Goal: Check status: Check status

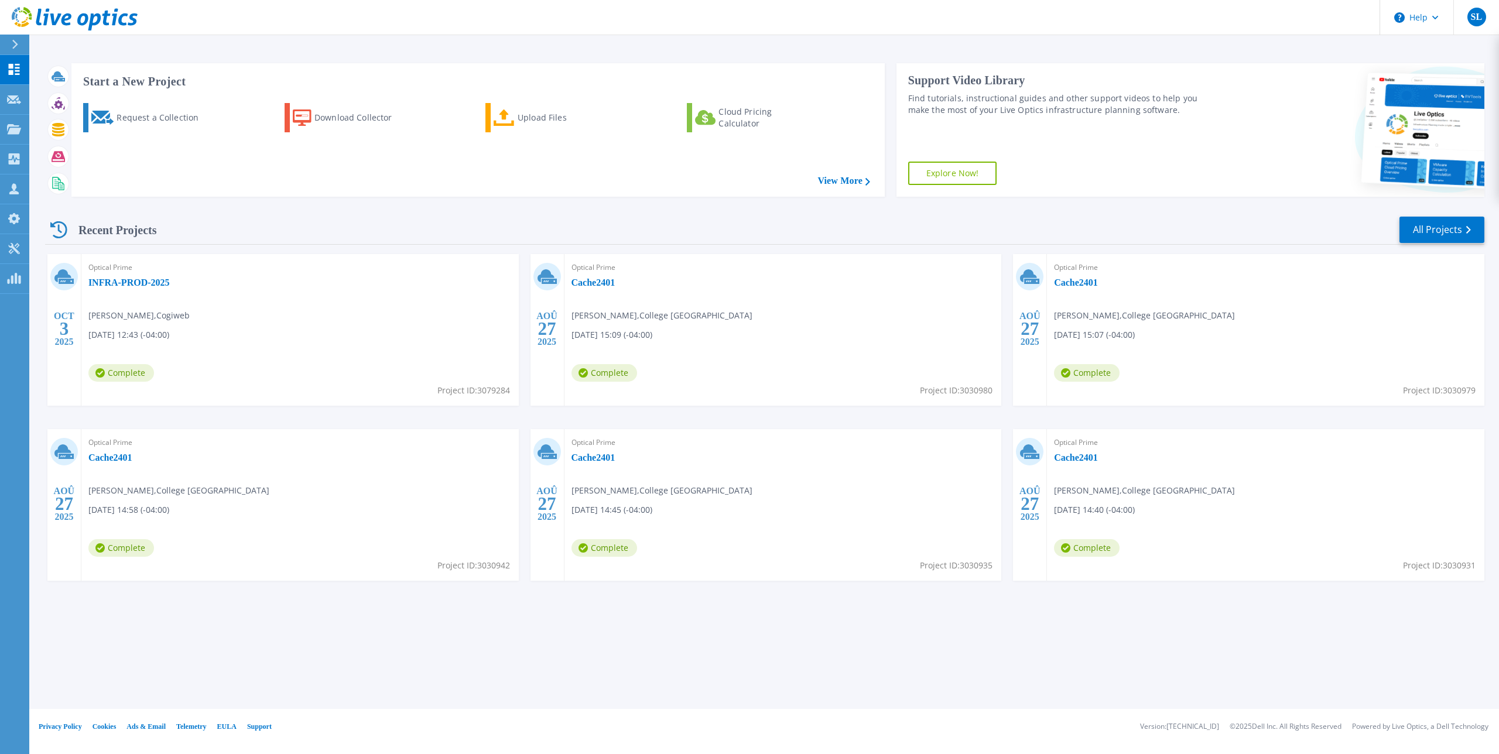
click at [319, 218] on div "Recent Projects All Projects" at bounding box center [765, 230] width 1440 height 29
click at [134, 282] on link "INFRA-PROD-2025" at bounding box center [128, 283] width 81 height 12
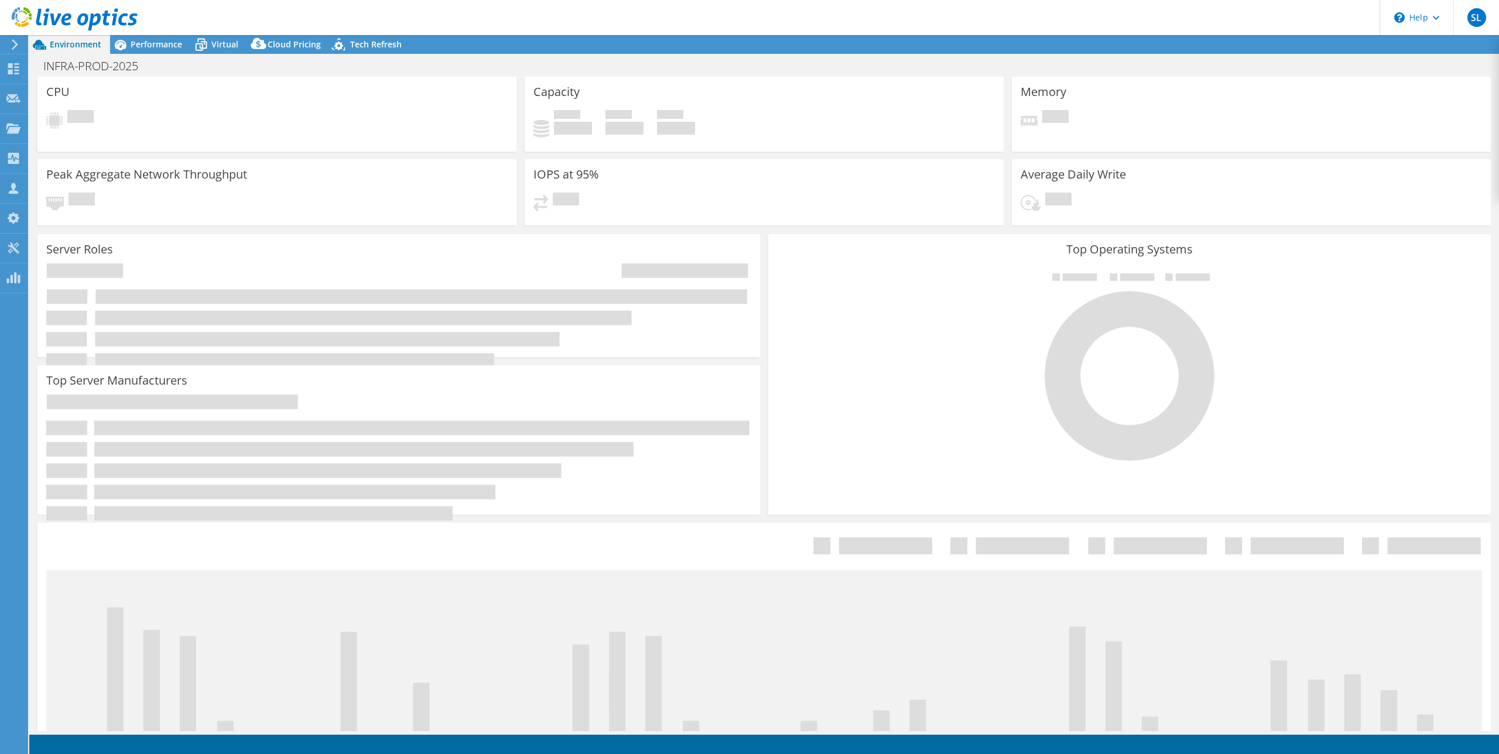
select select "USD"
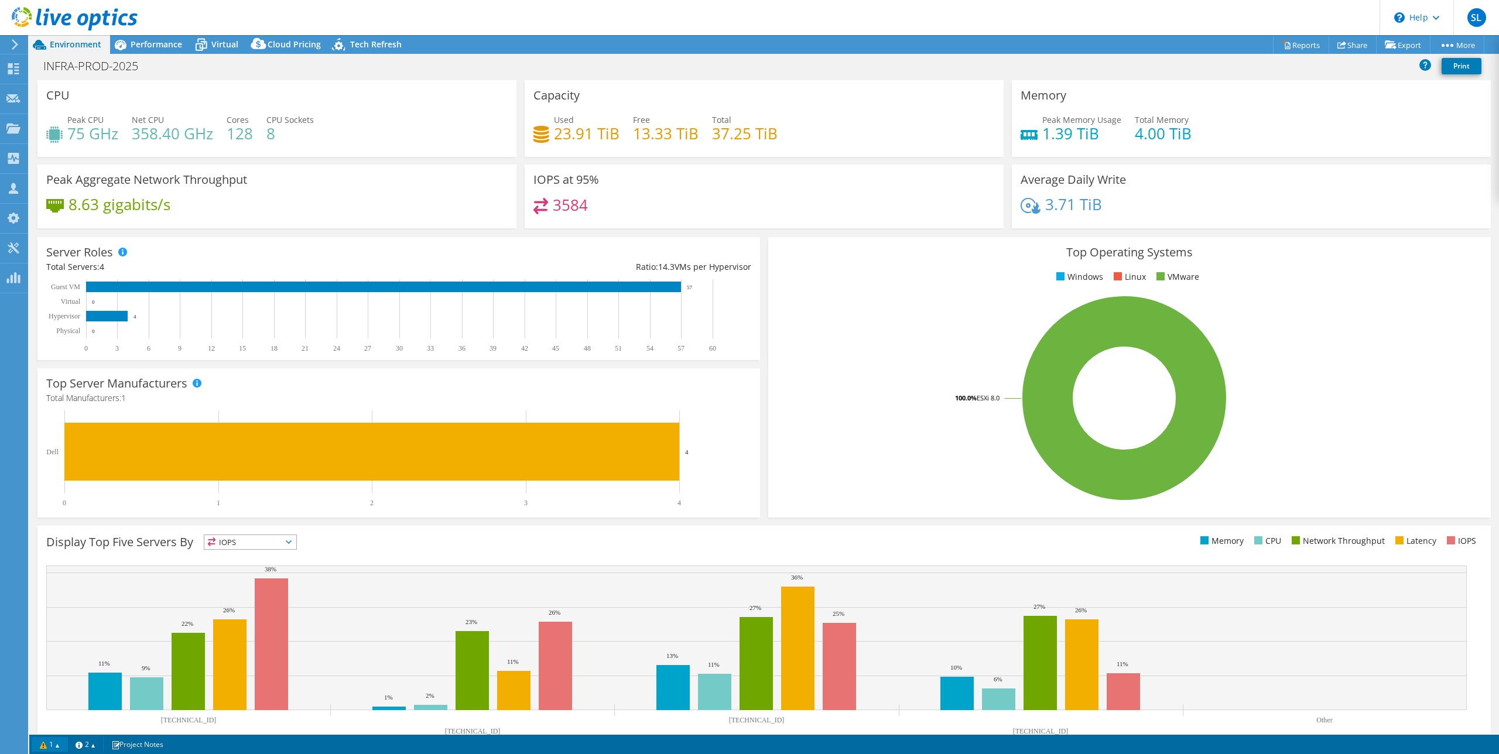
click at [66, 744] on link "1" at bounding box center [50, 744] width 36 height 15
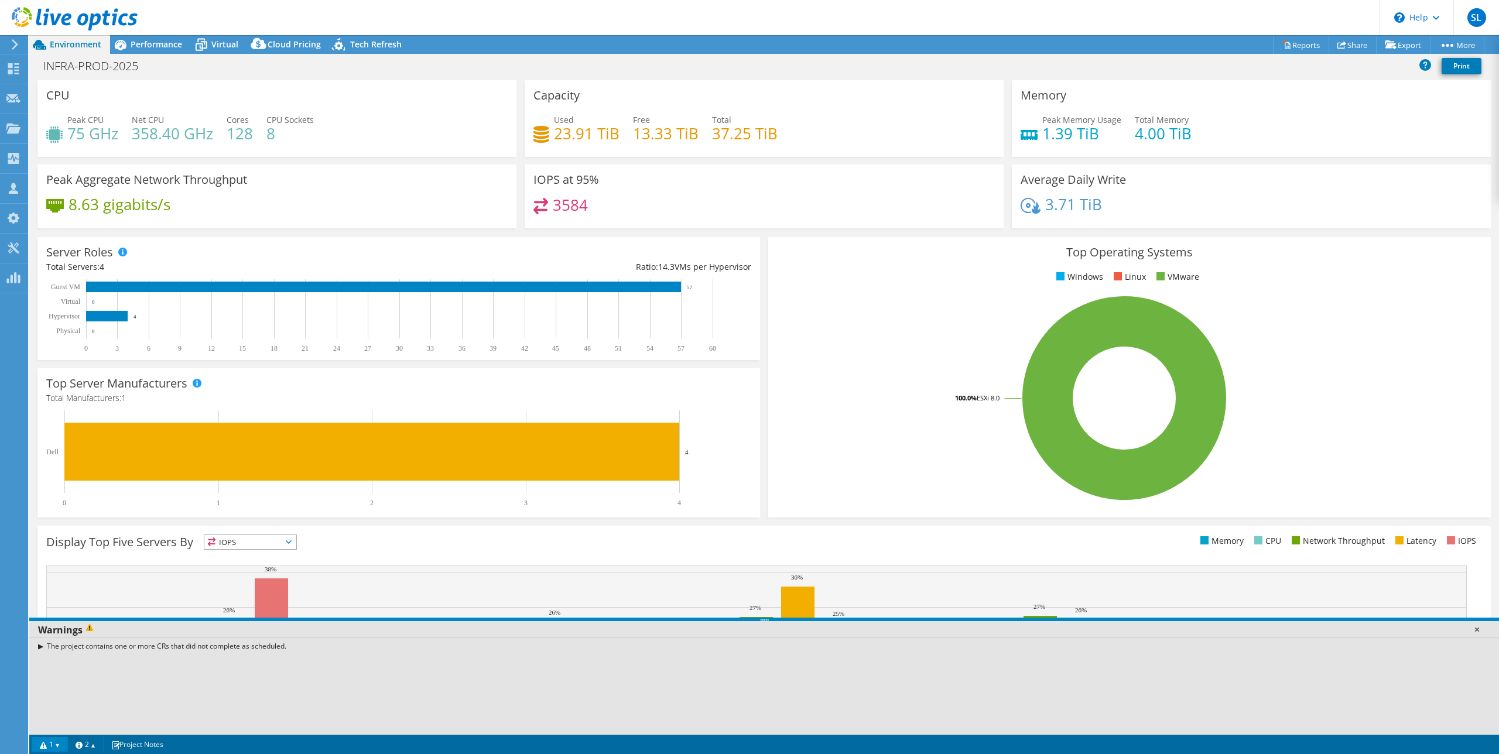
click at [1477, 631] on link at bounding box center [1477, 630] width 12 height 12
